Goal: Find contact information: Find contact information

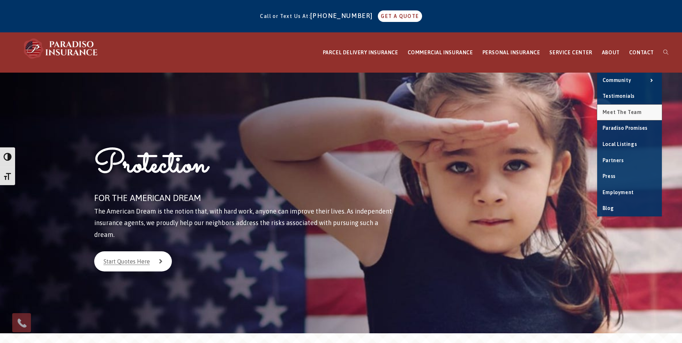
click at [623, 111] on span "Meet the Team" at bounding box center [622, 112] width 39 height 6
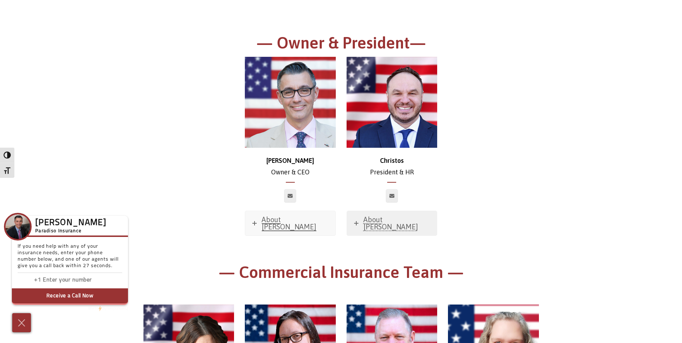
scroll to position [72, 0]
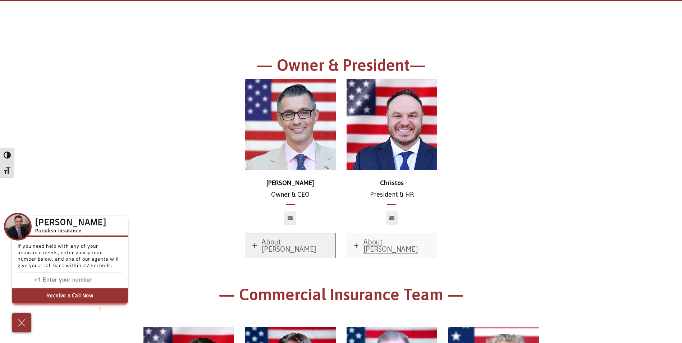
click at [267, 241] on span "About [PERSON_NAME]" at bounding box center [289, 245] width 55 height 15
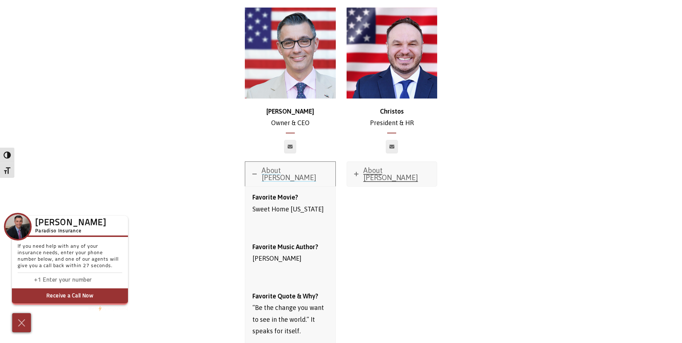
scroll to position [144, 0]
click at [357, 172] on icon at bounding box center [356, 174] width 4 height 4
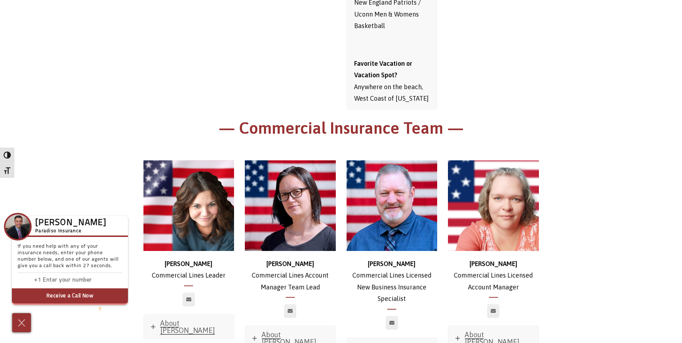
scroll to position [647, 0]
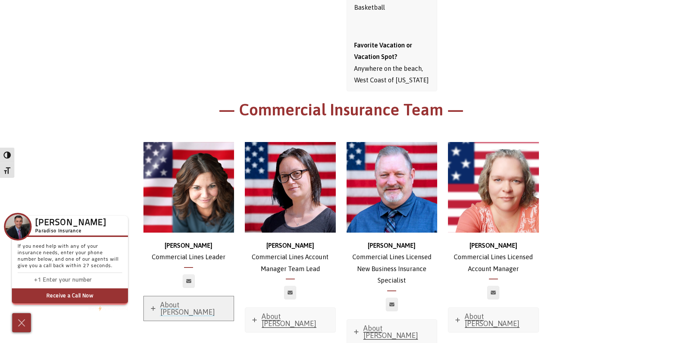
click at [186, 301] on span "About [PERSON_NAME]" at bounding box center [187, 308] width 55 height 15
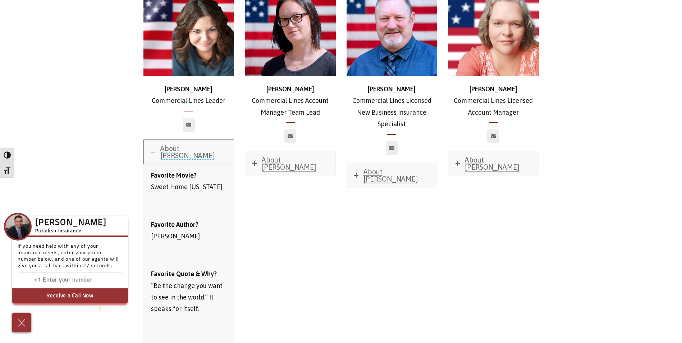
scroll to position [791, 0]
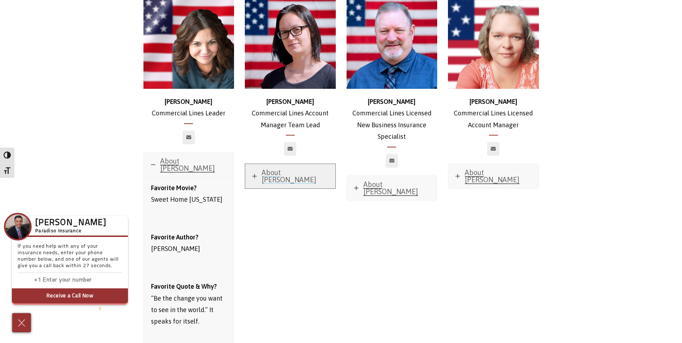
click at [256, 169] on link "About [PERSON_NAME]" at bounding box center [290, 176] width 90 height 24
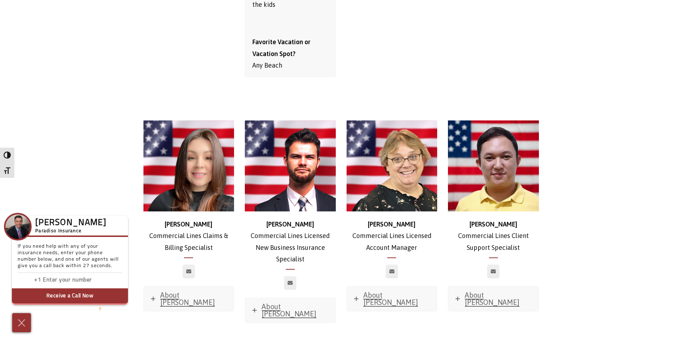
scroll to position [1366, 0]
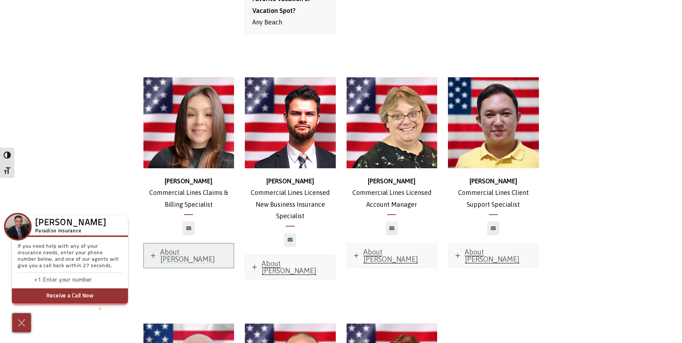
click at [153, 253] on icon at bounding box center [153, 255] width 4 height 4
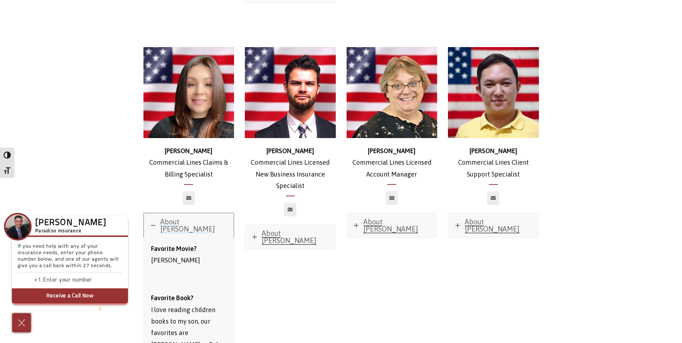
scroll to position [1366, 0]
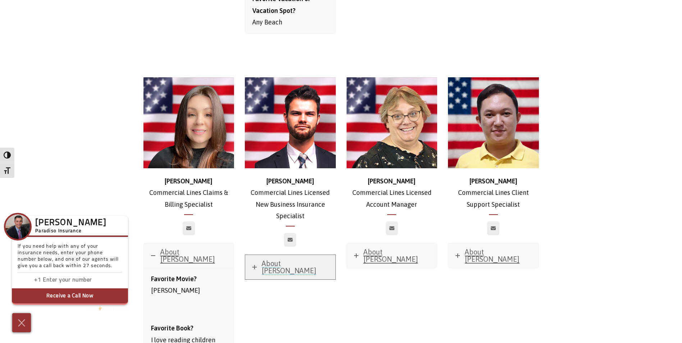
click at [250, 255] on link "About [PERSON_NAME]" at bounding box center [290, 267] width 90 height 24
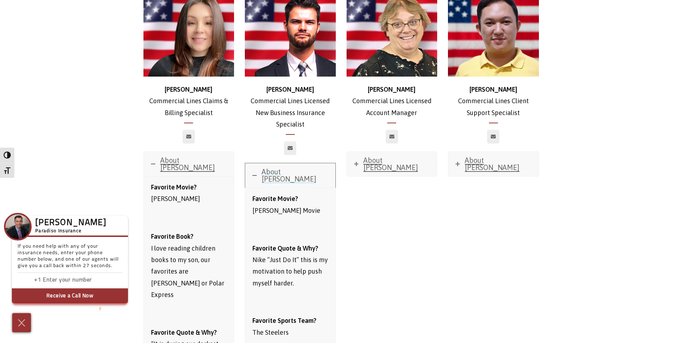
scroll to position [1438, 0]
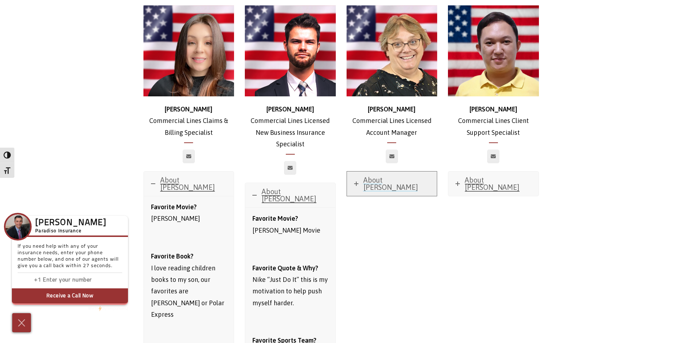
click at [378, 172] on link "About [PERSON_NAME]" at bounding box center [392, 184] width 90 height 24
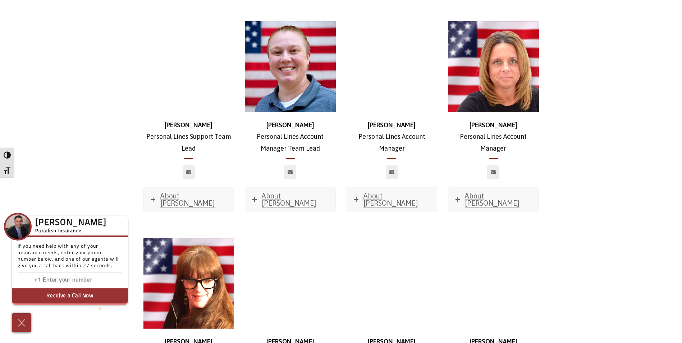
scroll to position [3452, 0]
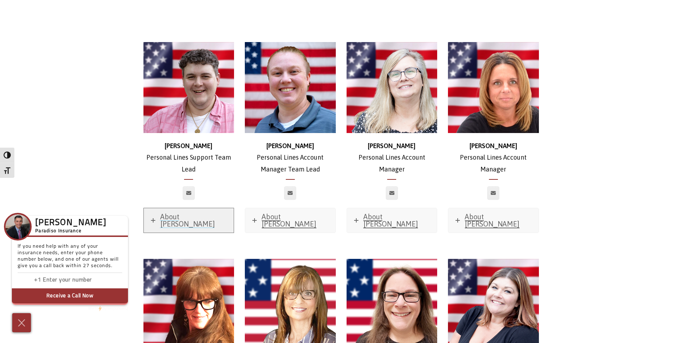
click at [155, 218] on icon at bounding box center [153, 220] width 4 height 4
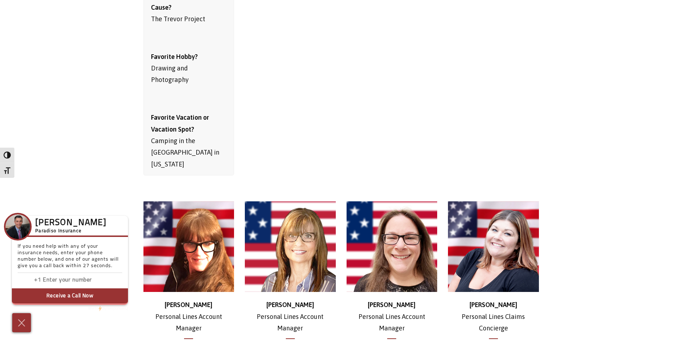
scroll to position [3991, 0]
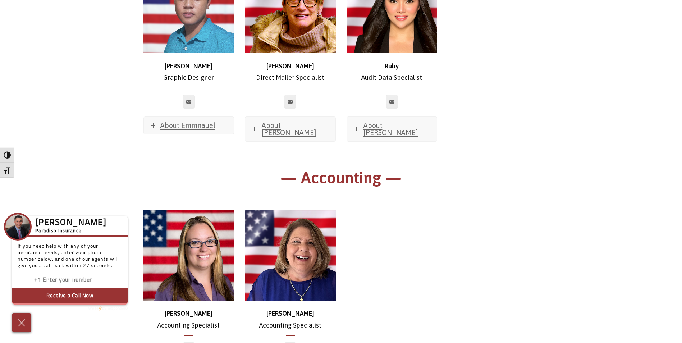
scroll to position [6175, 0]
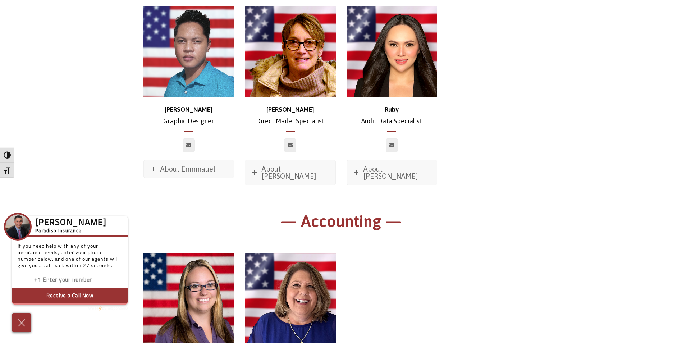
scroll to position [6140, 0]
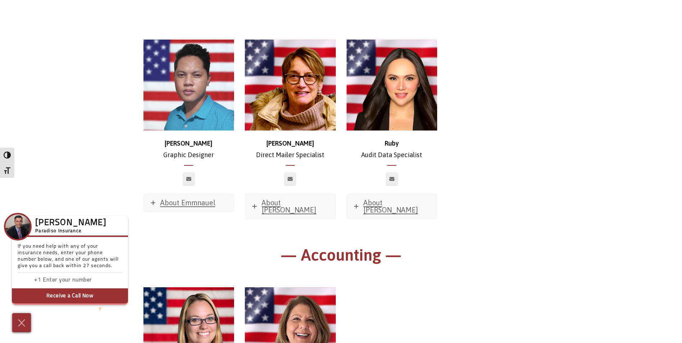
click at [189, 287] on img at bounding box center [188, 332] width 91 height 91
click at [21, 328] on img at bounding box center [21, 323] width 11 height 12
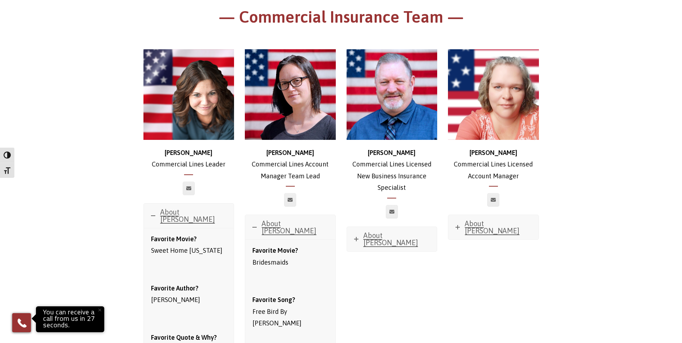
scroll to position [746, 0]
